Goal: Task Accomplishment & Management: Manage account settings

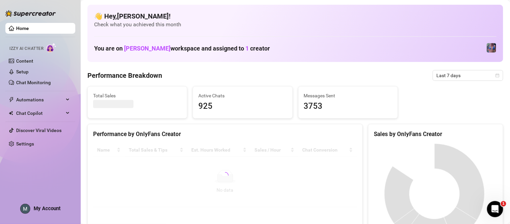
click at [51, 207] on span "My Account" at bounding box center [47, 208] width 27 height 6
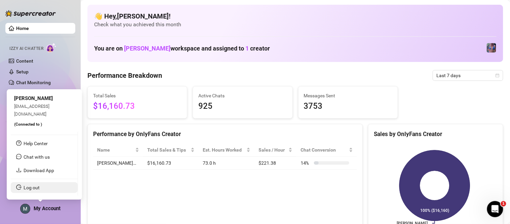
click at [40, 189] on link "Log out" at bounding box center [32, 187] width 16 height 5
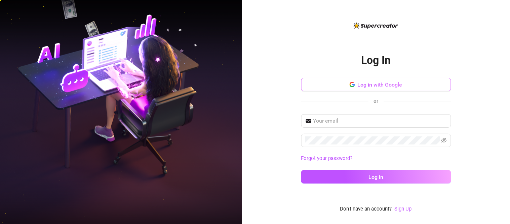
click at [378, 82] on span "Log in with Google" at bounding box center [380, 84] width 45 height 6
